Goal: Transaction & Acquisition: Purchase product/service

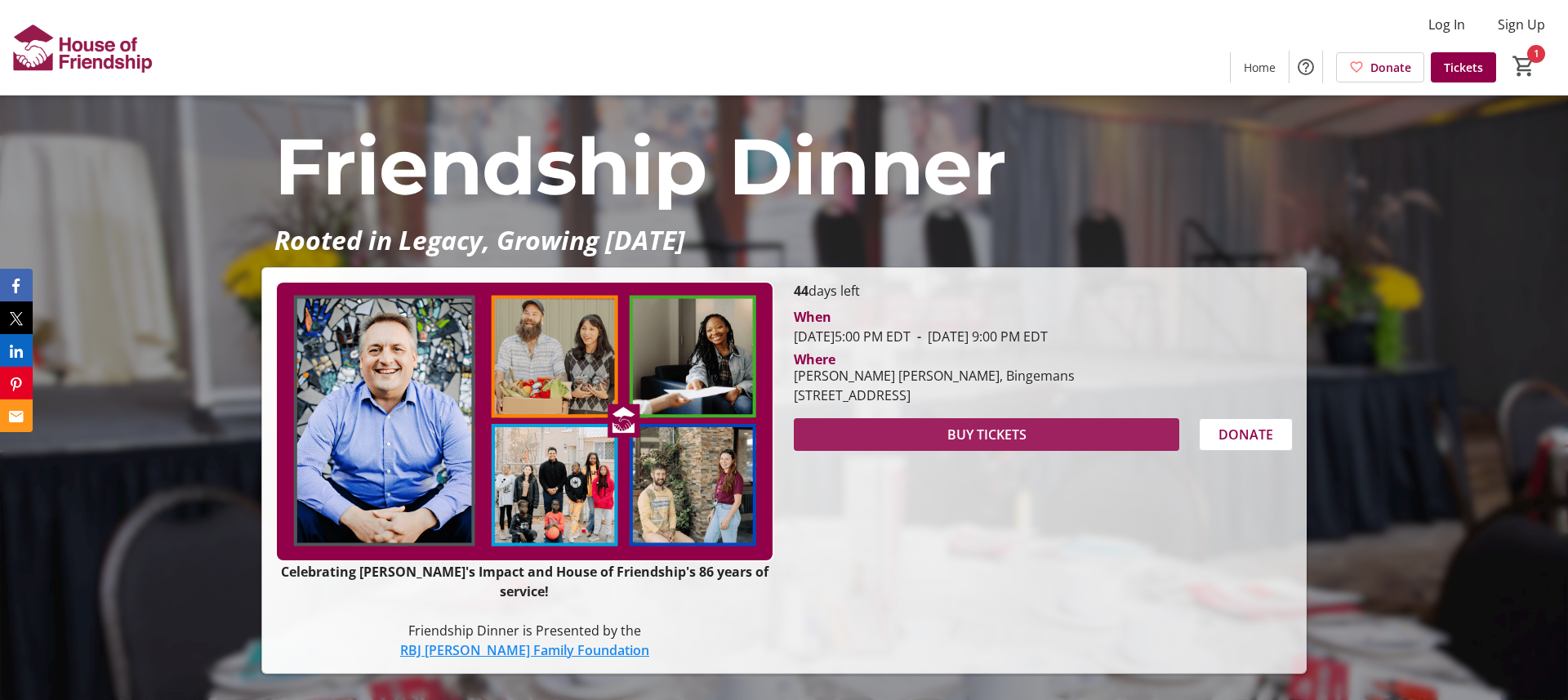
click at [962, 444] on span "BUY TICKETS" at bounding box center [987, 434] width 79 height 19
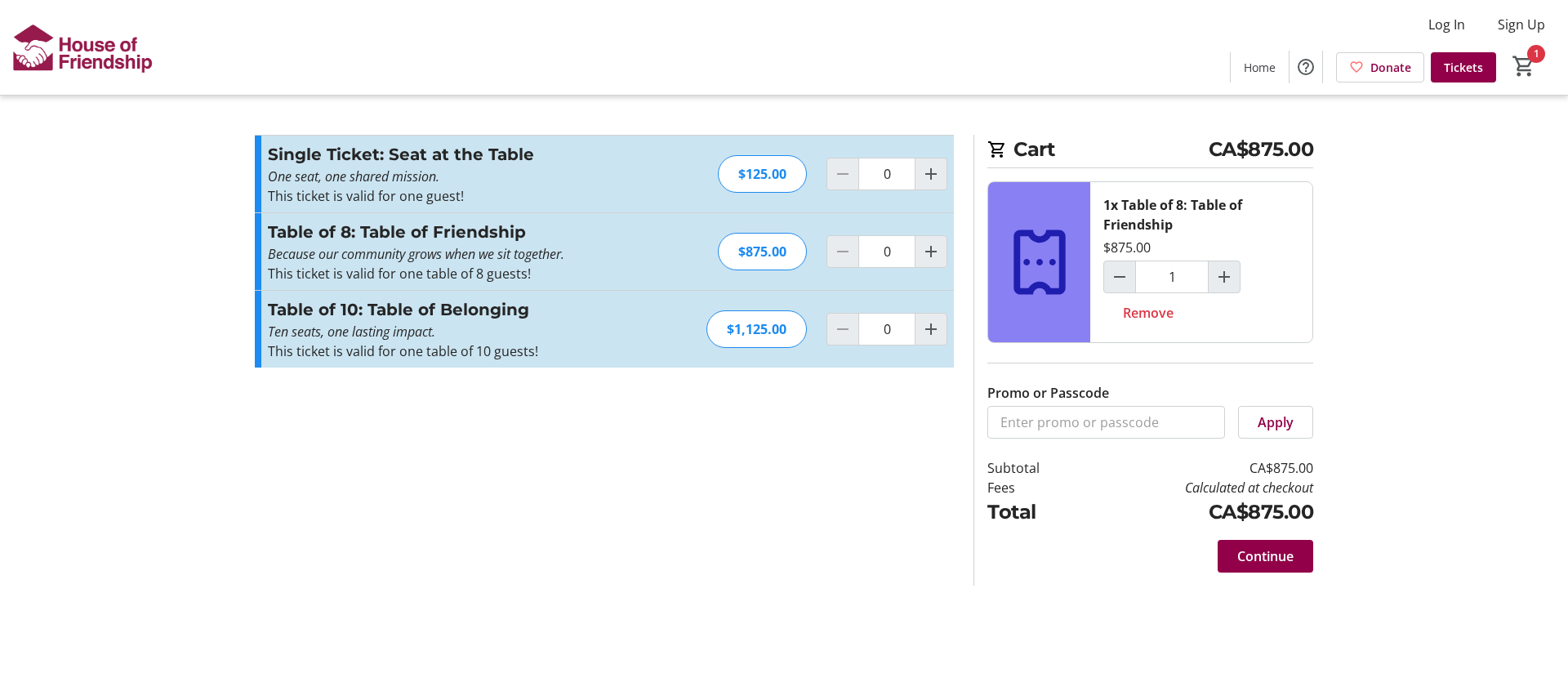
type input "1"
click at [1224, 278] on mat-icon "Increment by one" at bounding box center [1223, 277] width 19 height 19
type input "2"
click at [1224, 278] on mat-icon "Increment by one" at bounding box center [1223, 277] width 19 height 19
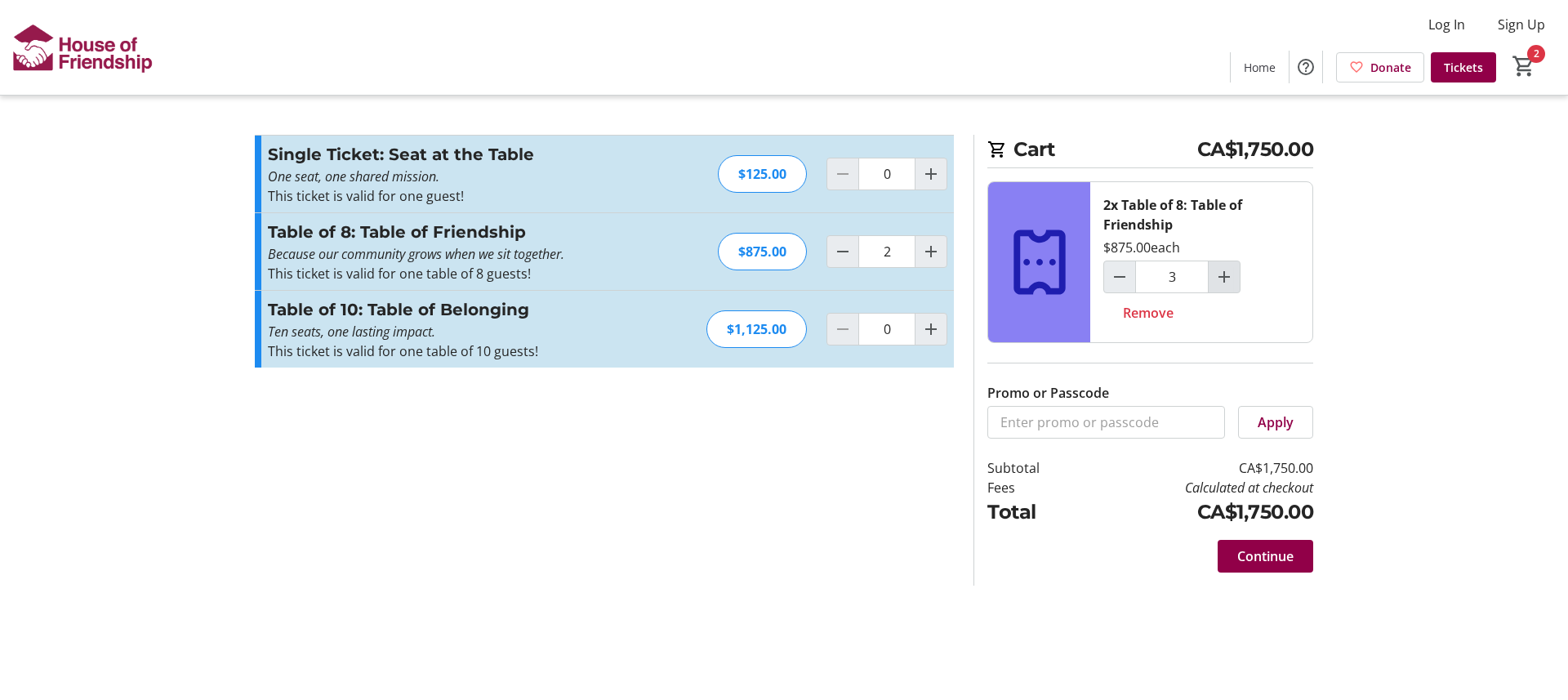
click at [1224, 278] on mat-icon "Increment by one" at bounding box center [1223, 277] width 19 height 19
type input "4"
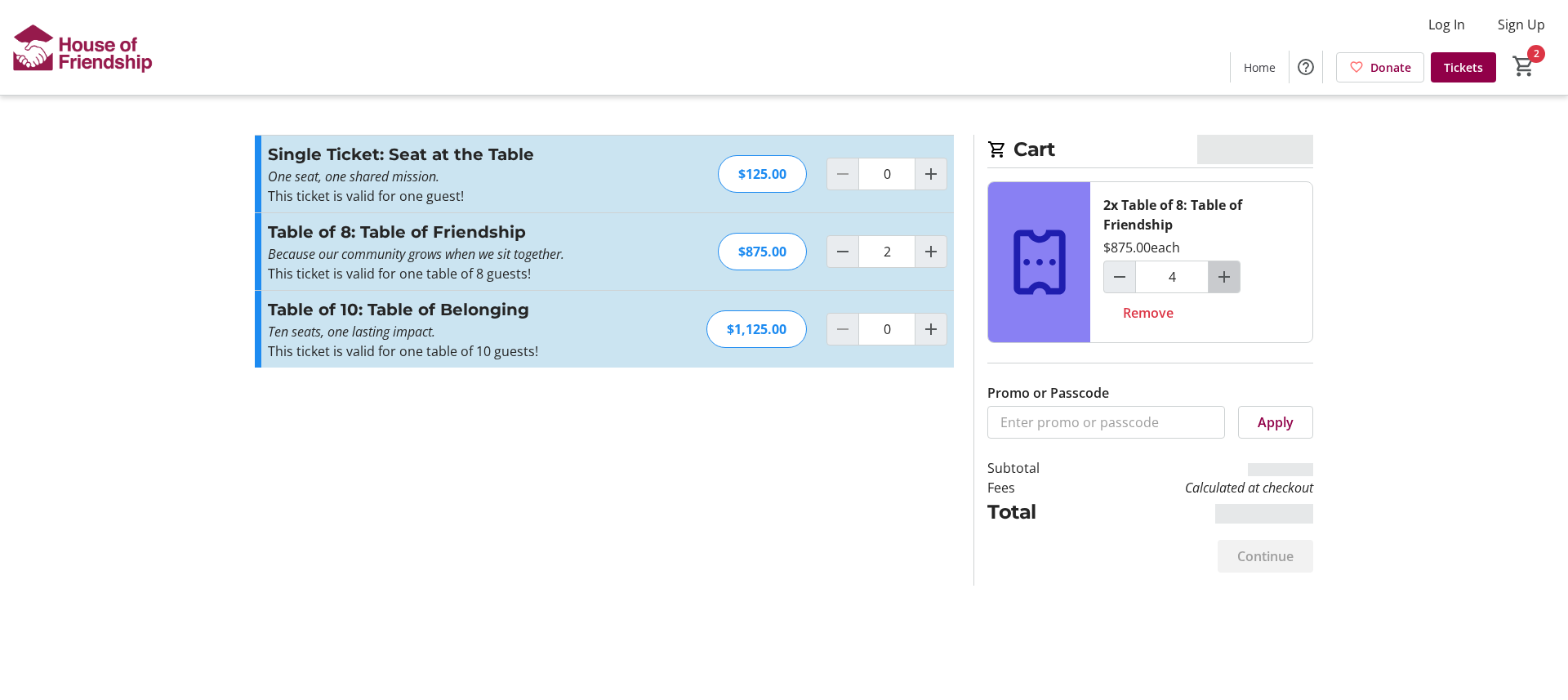
type input "3"
click at [1224, 278] on mat-icon "Increment by one" at bounding box center [1223, 277] width 19 height 19
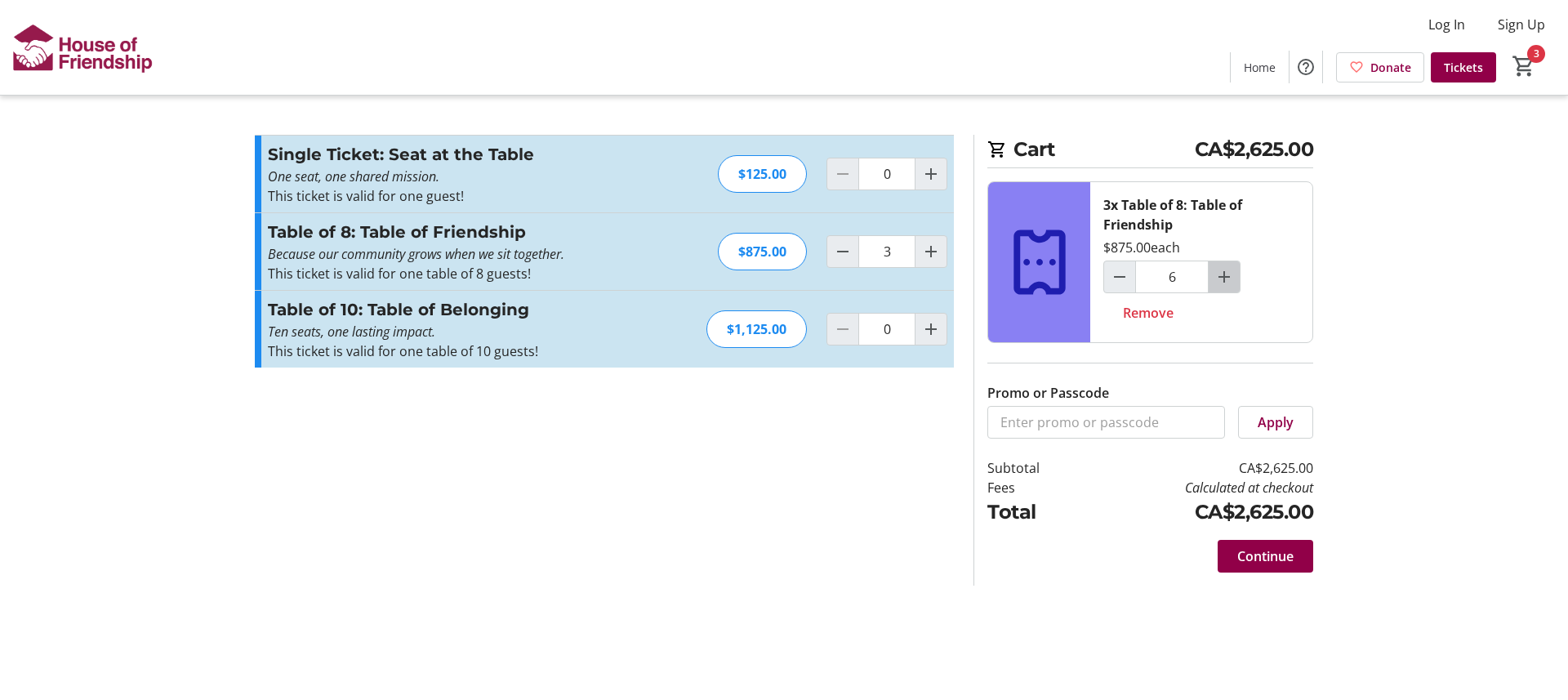
click at [1224, 278] on mat-icon "Increment by one" at bounding box center [1223, 277] width 19 height 19
type input "7"
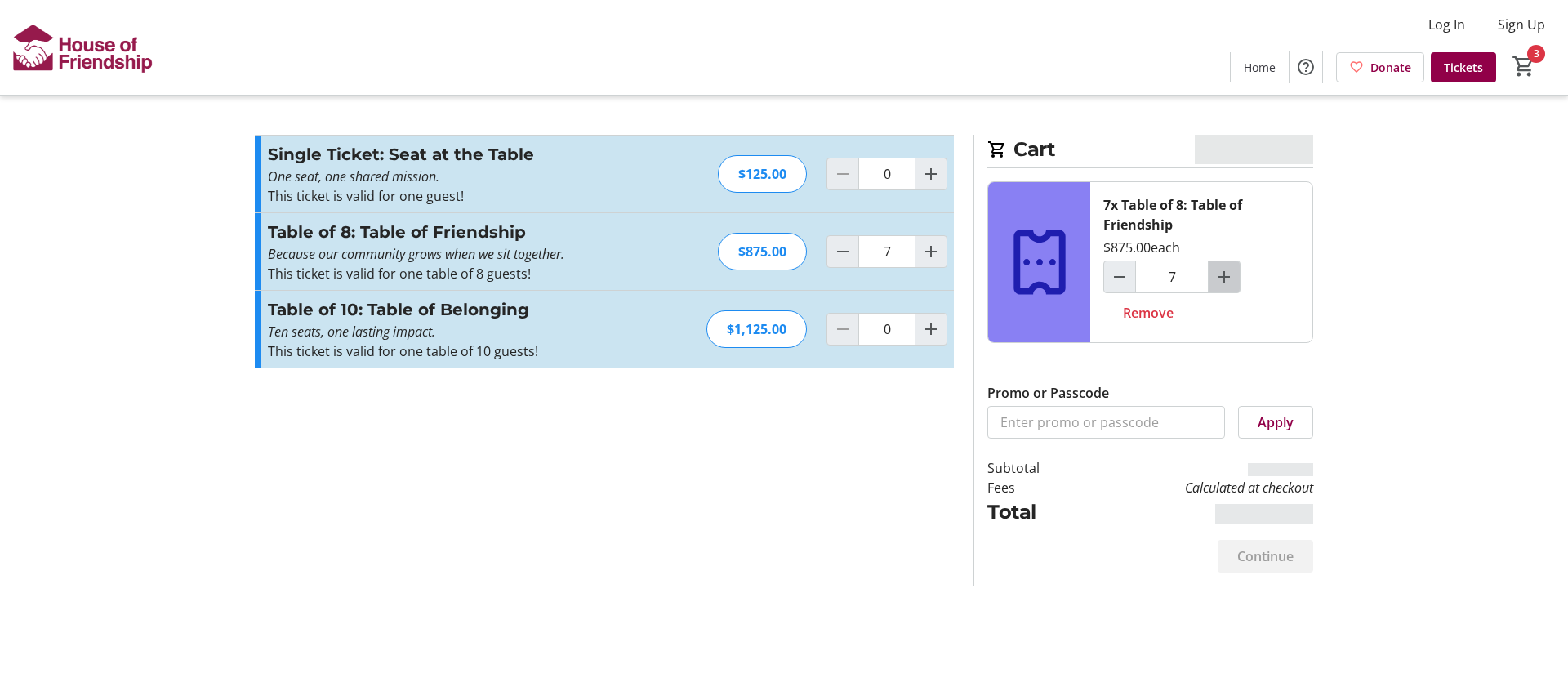
click at [1224, 278] on mat-icon "Increment by one" at bounding box center [1223, 277] width 19 height 19
type input "8"
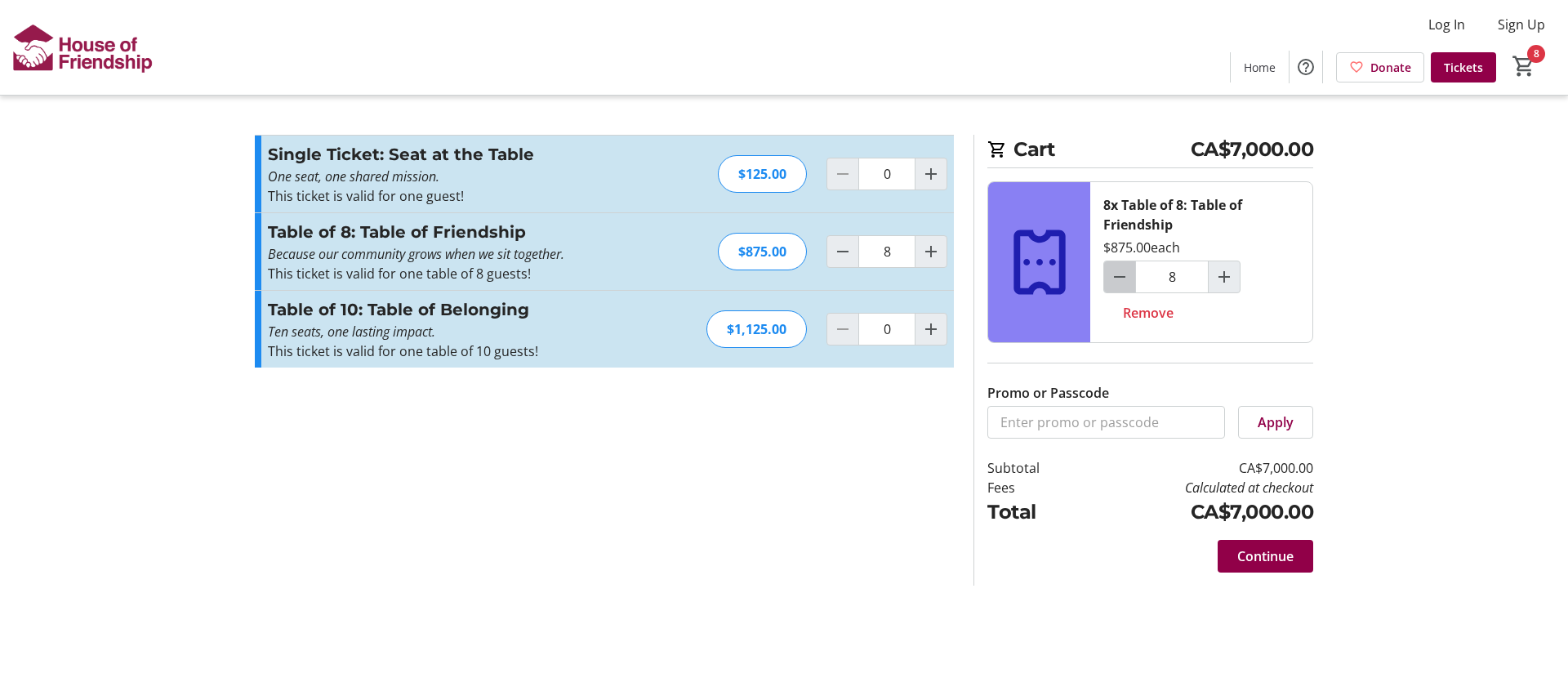
click at [1120, 278] on mat-icon "Decrement by one" at bounding box center [1119, 277] width 19 height 19
type input "7"
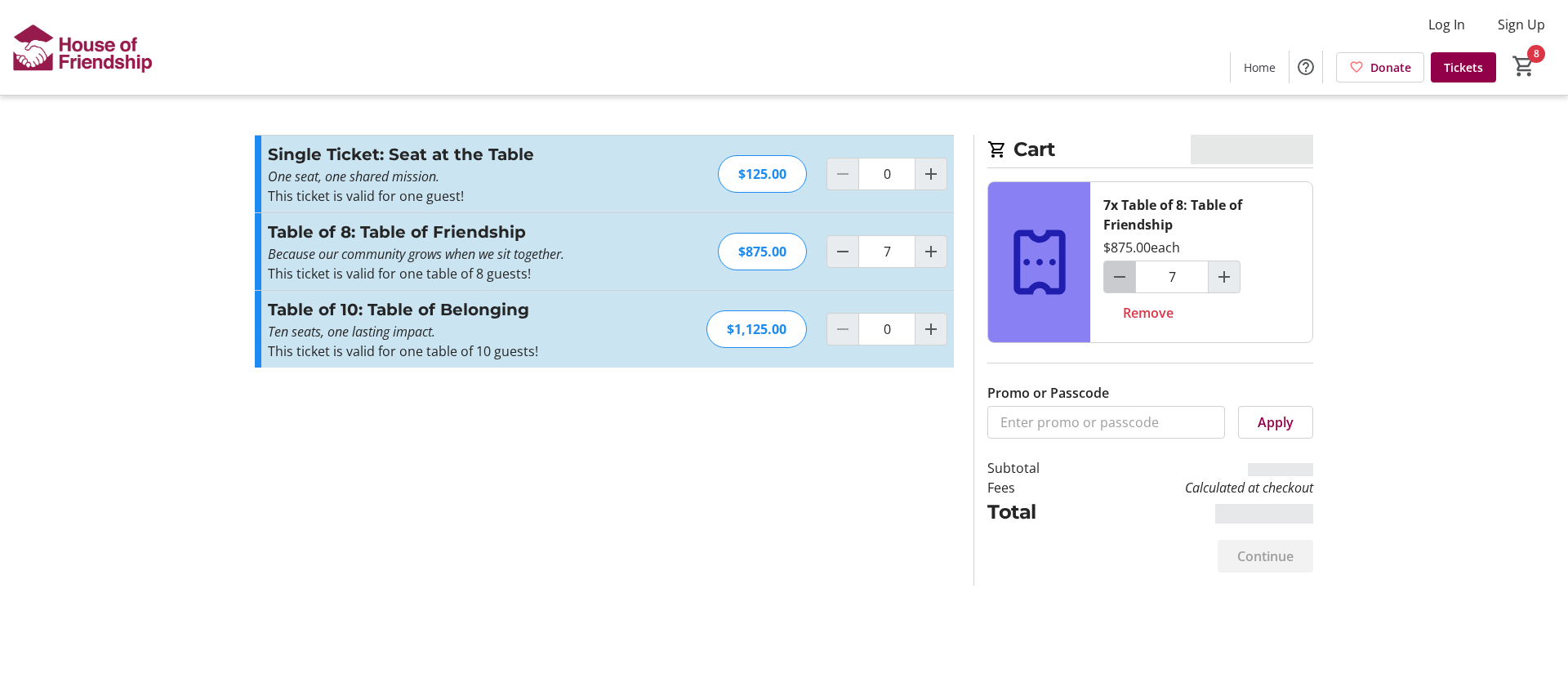
click at [1122, 278] on mat-icon "Decrement by one" at bounding box center [1119, 277] width 19 height 19
type input "6"
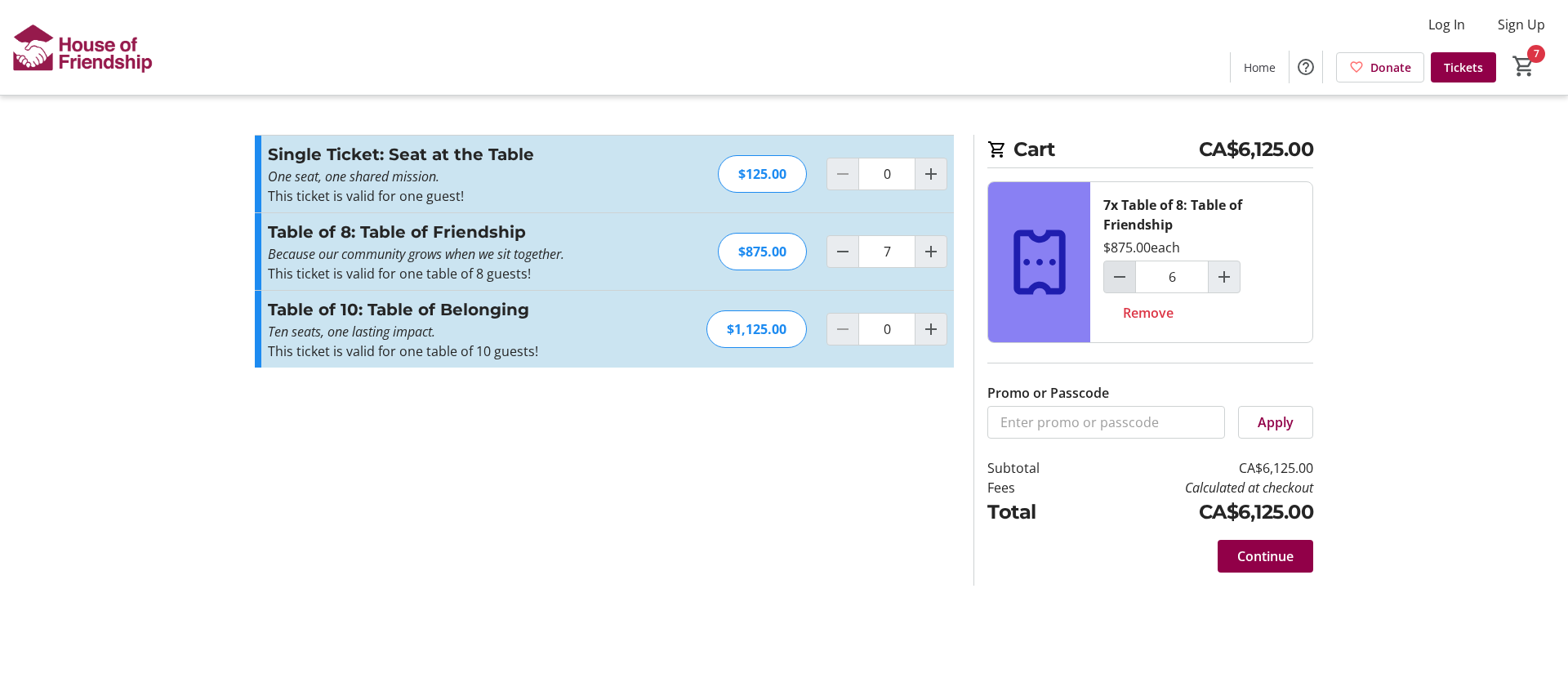
type input "6"
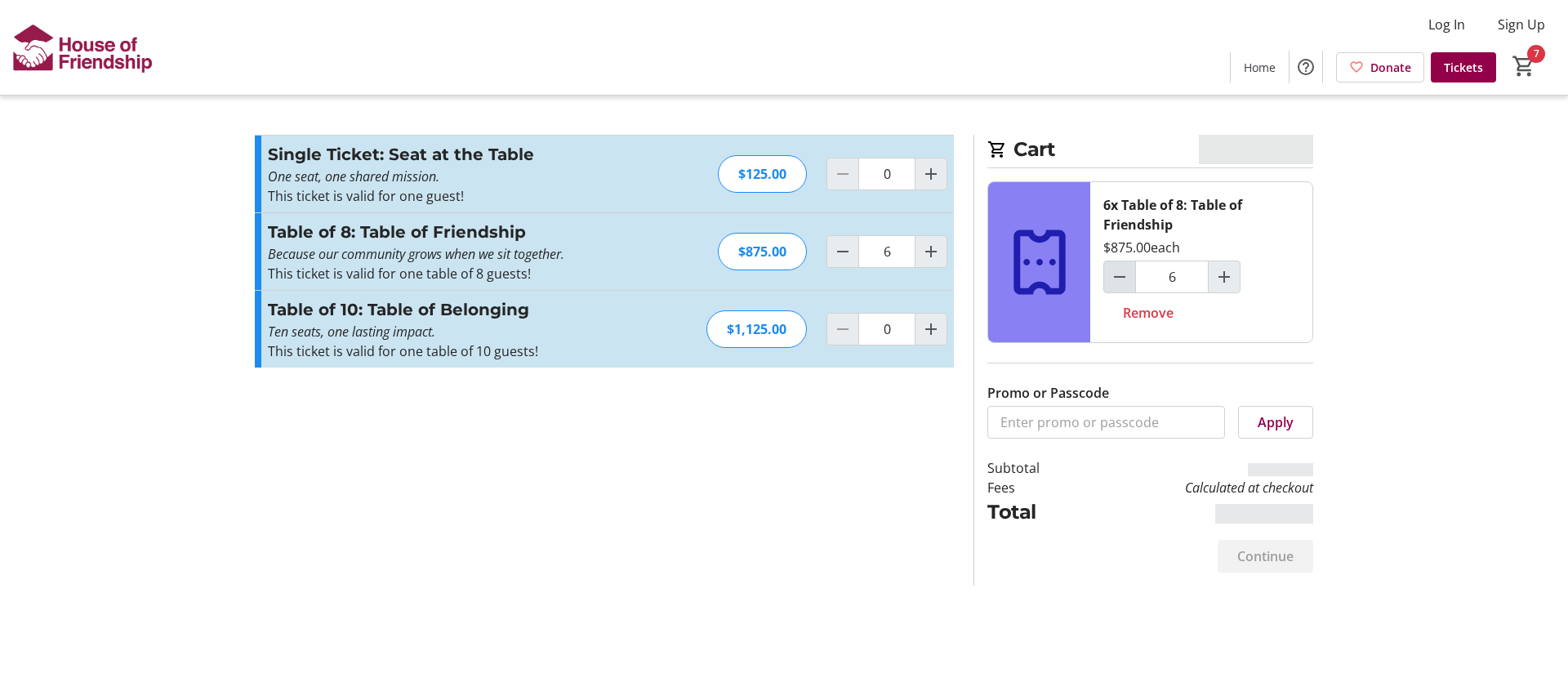
click at [1122, 278] on mat-icon "Decrement by one" at bounding box center [1119, 277] width 19 height 19
type input "5"
click at [1122, 278] on mat-icon "Decrement by one" at bounding box center [1119, 277] width 19 height 19
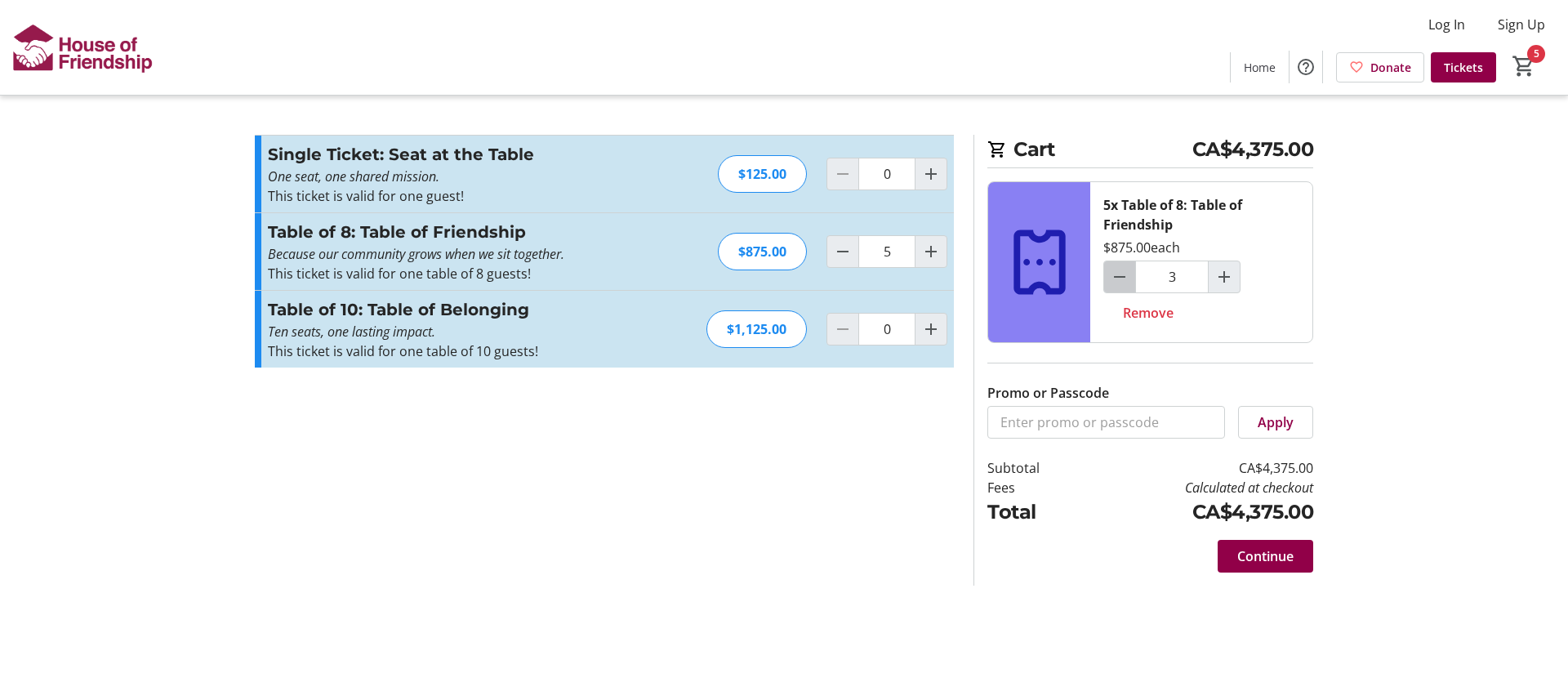
click at [1122, 278] on mat-icon "Decrement by one" at bounding box center [1119, 277] width 19 height 19
type input "1"
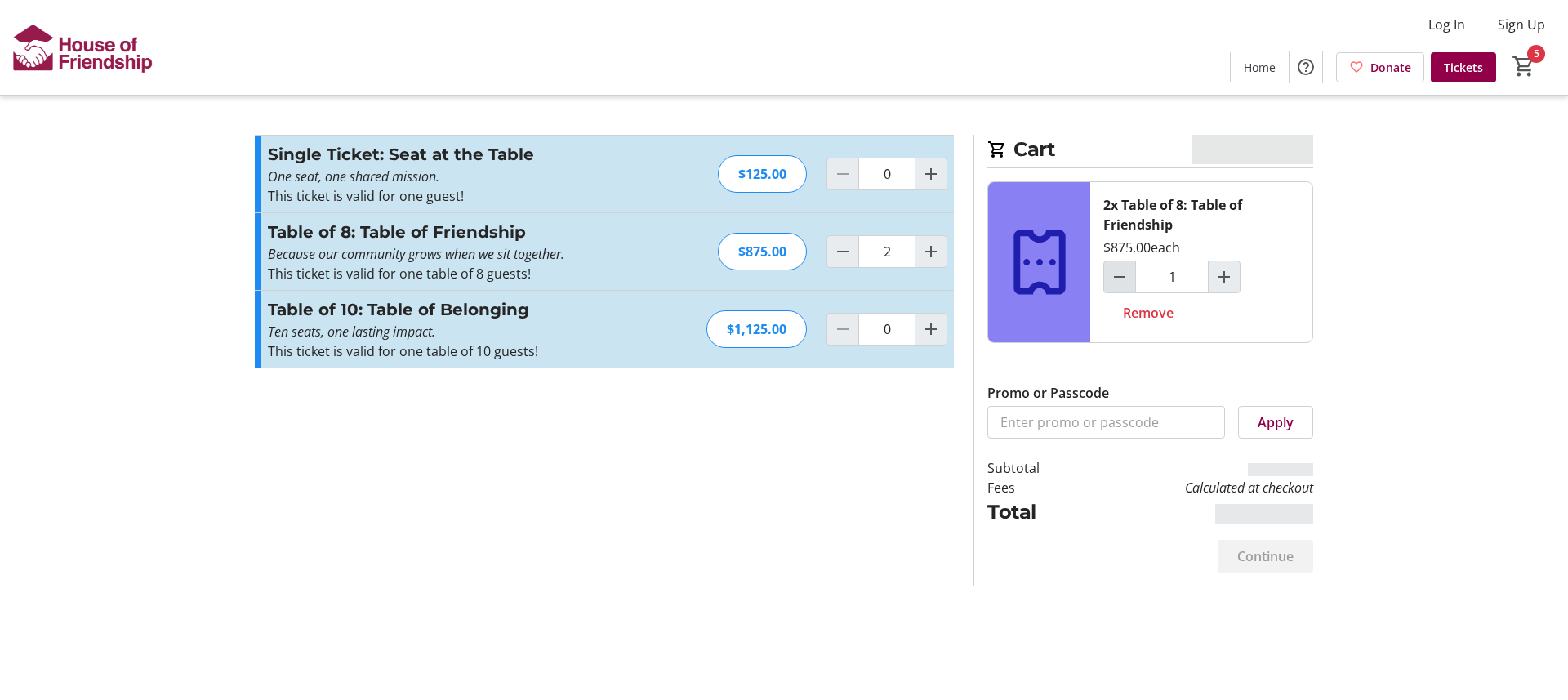
type input "1"
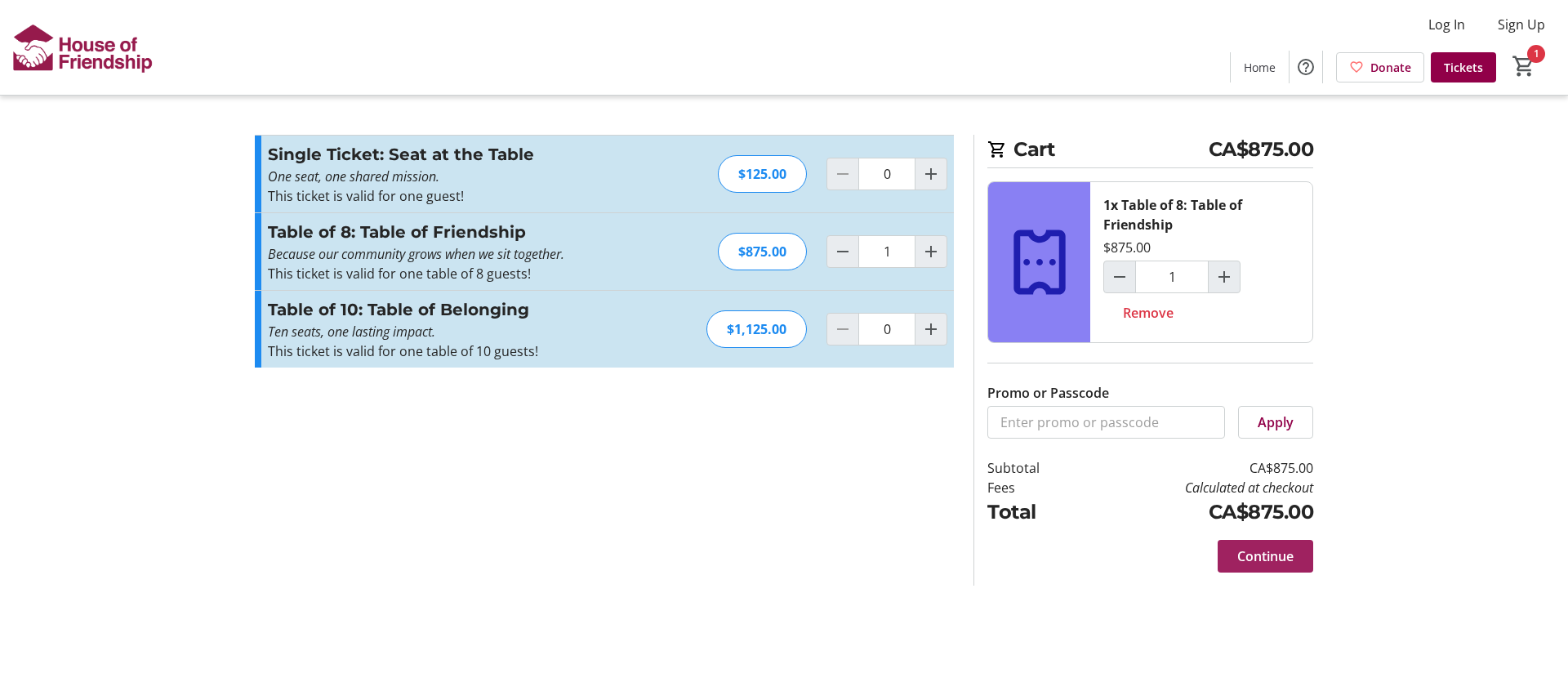
click at [1263, 555] on span "Continue" at bounding box center [1264, 556] width 56 height 19
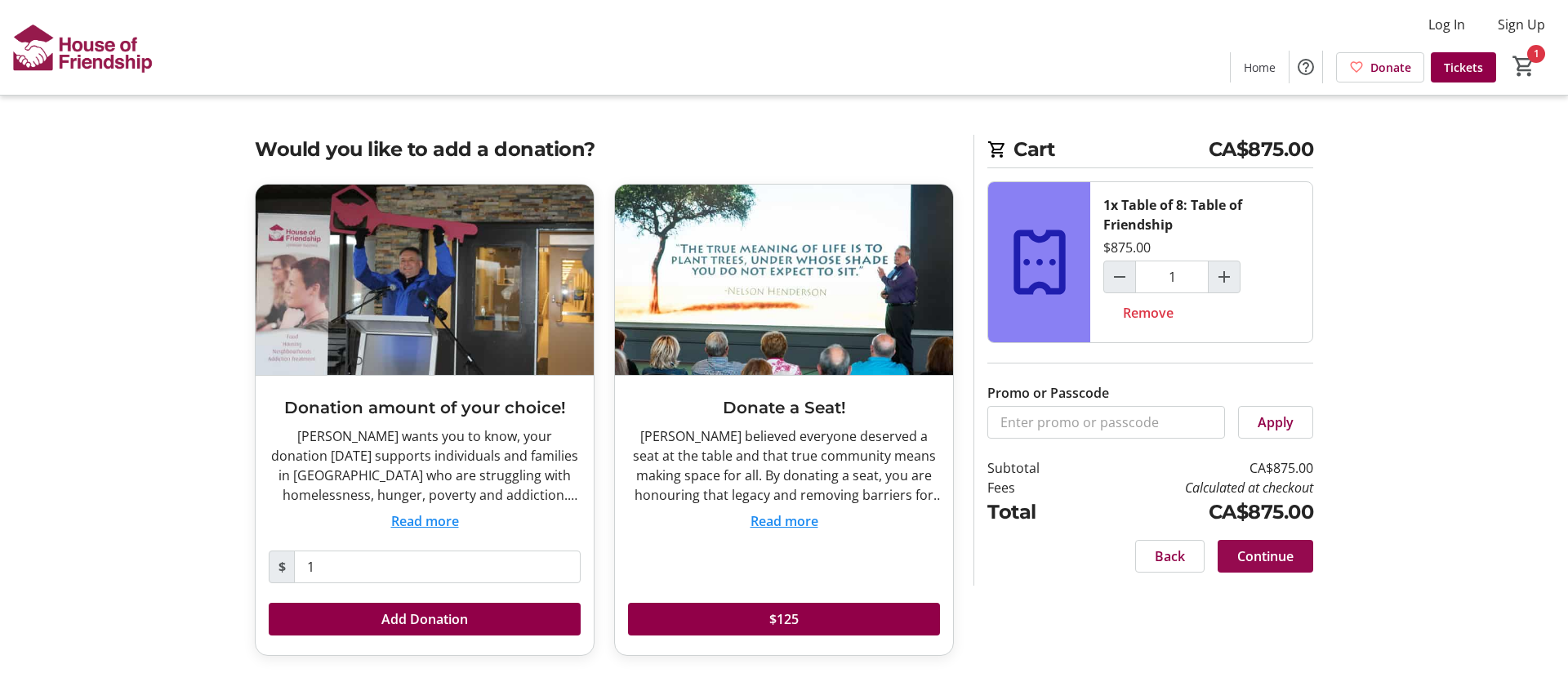
click at [1259, 558] on span "Continue" at bounding box center [1264, 556] width 56 height 19
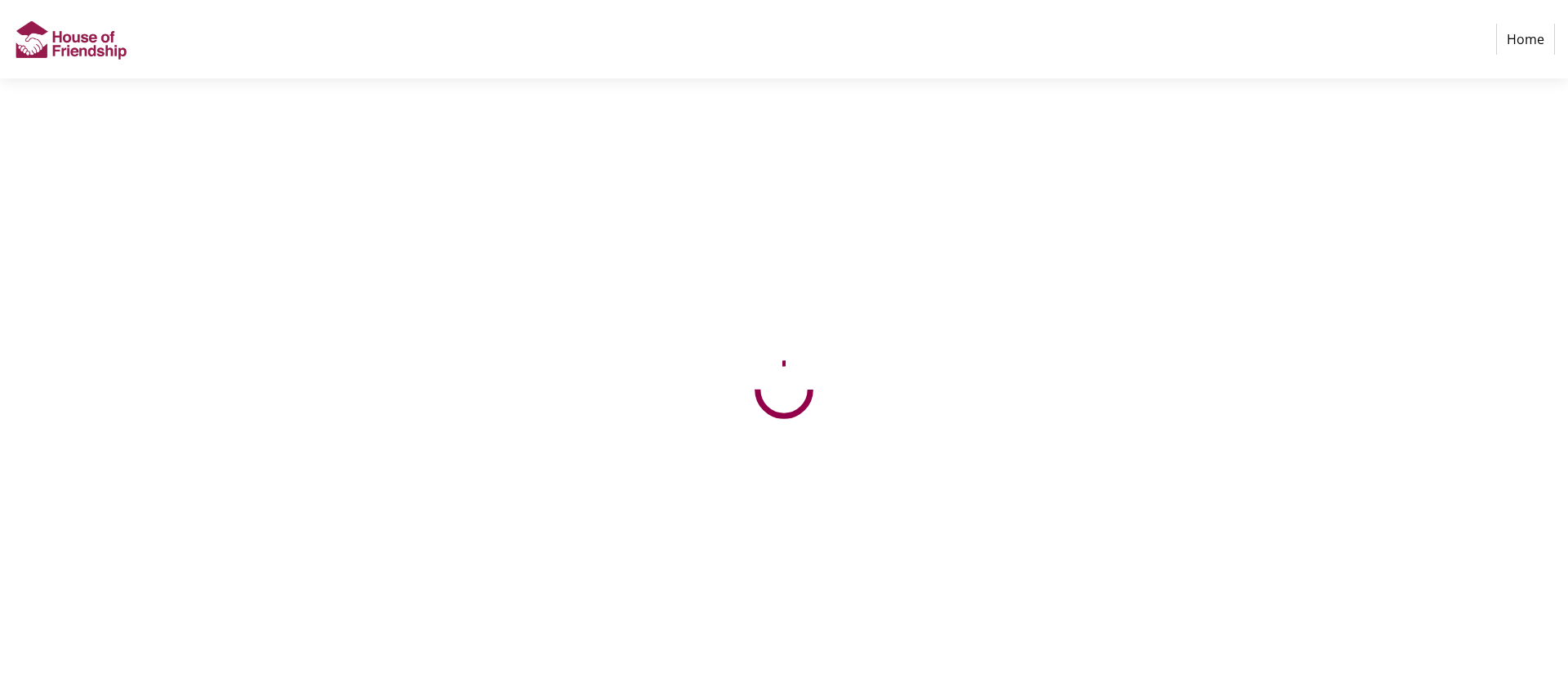
select select "CA"
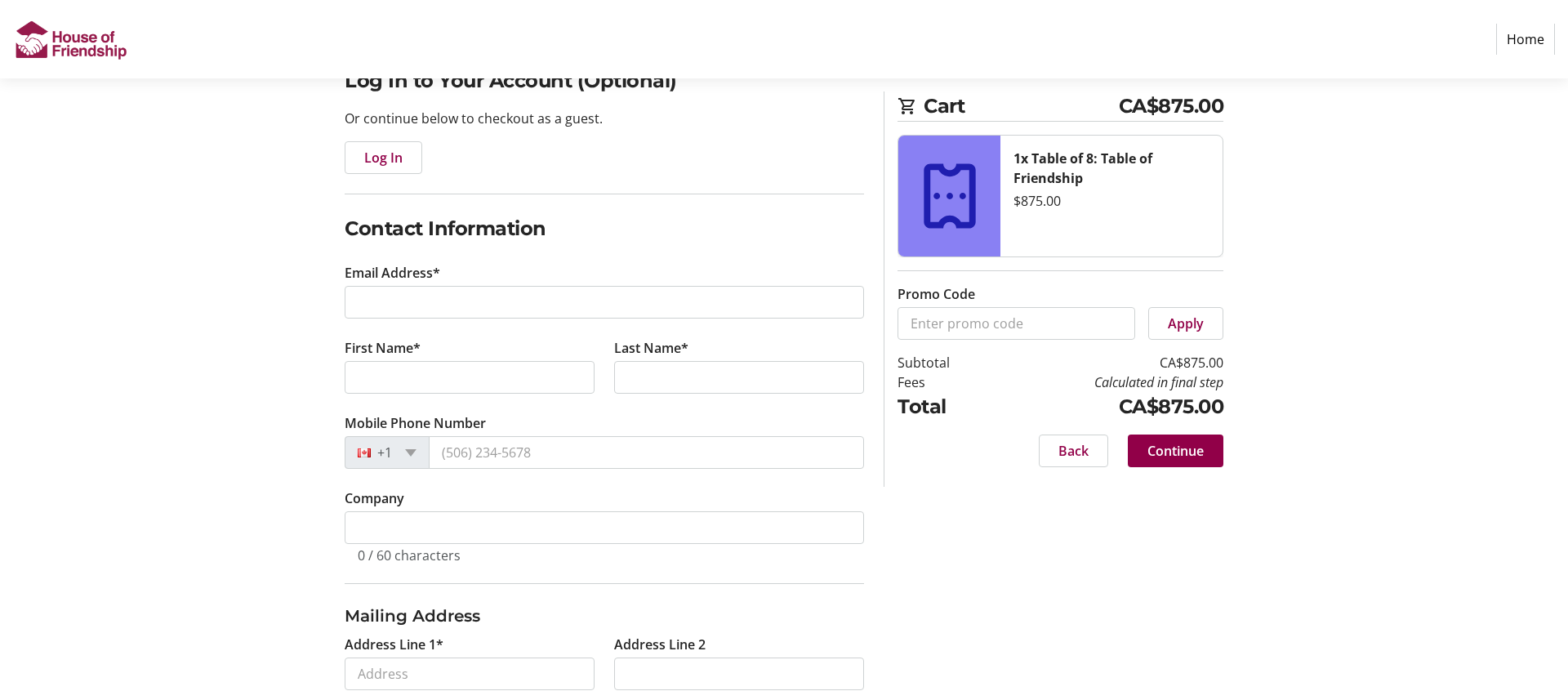
scroll to position [143, 0]
